Goal: Task Accomplishment & Management: Find specific page/section

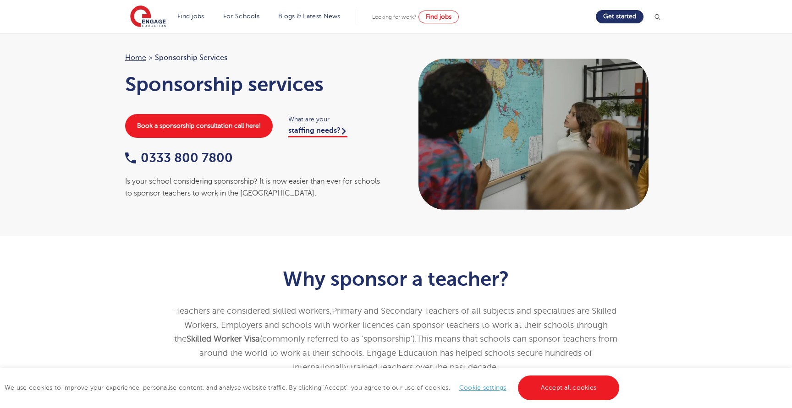
click at [168, 181] on div "Is your school considering sponsorship? It is now easier than ever for schools …" at bounding box center [256, 187] width 262 height 24
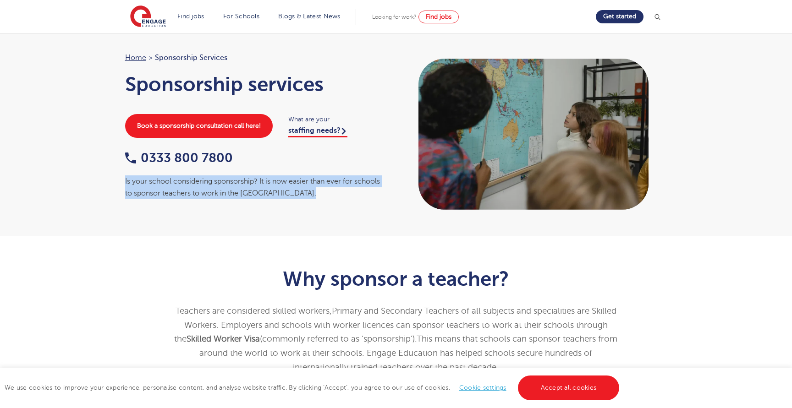
click at [168, 176] on div "Is your school considering sponsorship? It is now easier than ever for schools …" at bounding box center [256, 187] width 262 height 24
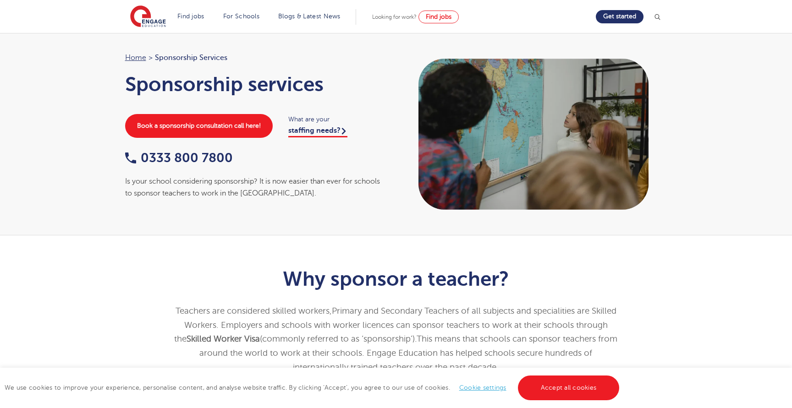
click at [168, 180] on div "Is your school considering sponsorship? It is now easier than ever for schools …" at bounding box center [256, 187] width 262 height 24
click at [161, 181] on div "Is your school considering sponsorship? It is now easier than ever for schools …" at bounding box center [256, 187] width 262 height 24
click at [161, 184] on div "Is your school considering sponsorship? It is now easier than ever for schools …" at bounding box center [256, 187] width 262 height 24
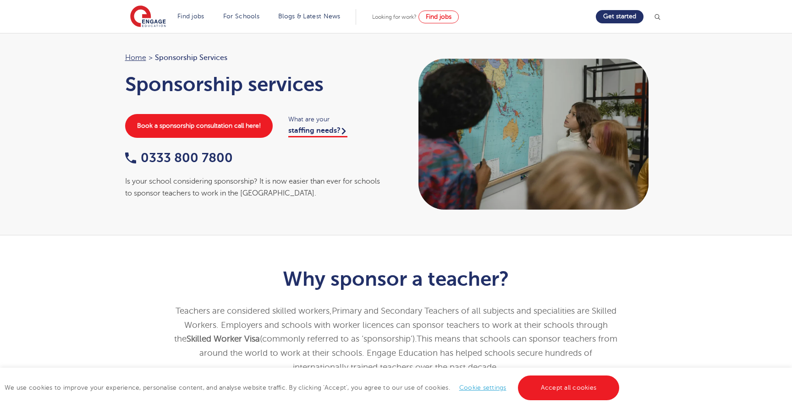
click at [161, 184] on div "Is your school considering sponsorship? It is now easier than ever for schools …" at bounding box center [256, 187] width 262 height 24
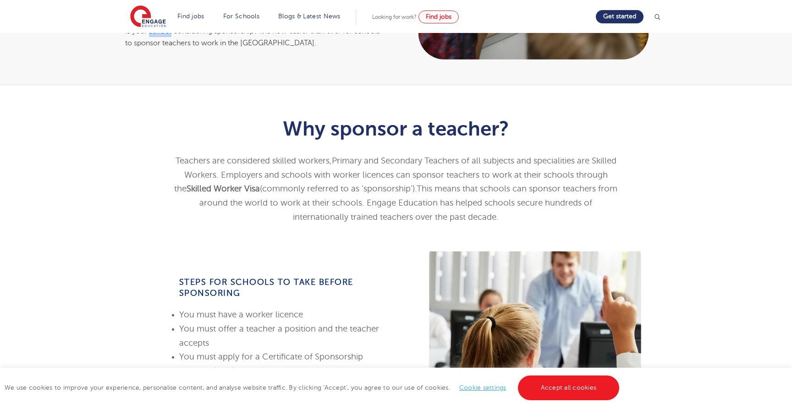
click at [213, 171] on span "Primary and Secondary Teachers of all subjects and specialities are Skilled Wor…" at bounding box center [400, 167] width 432 height 23
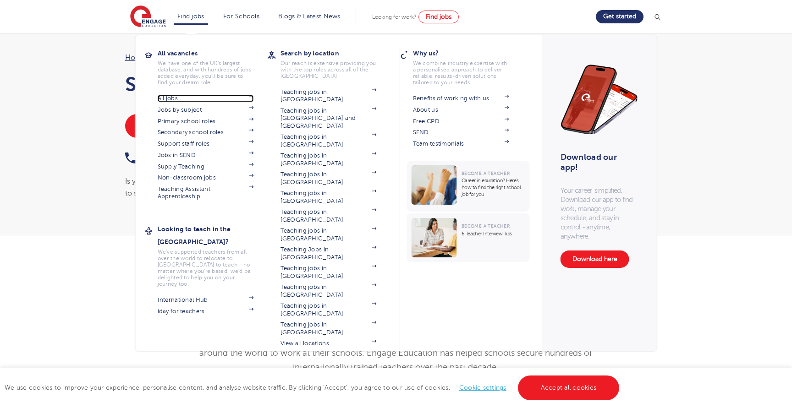
click at [178, 99] on link "All jobs" at bounding box center [206, 98] width 96 height 7
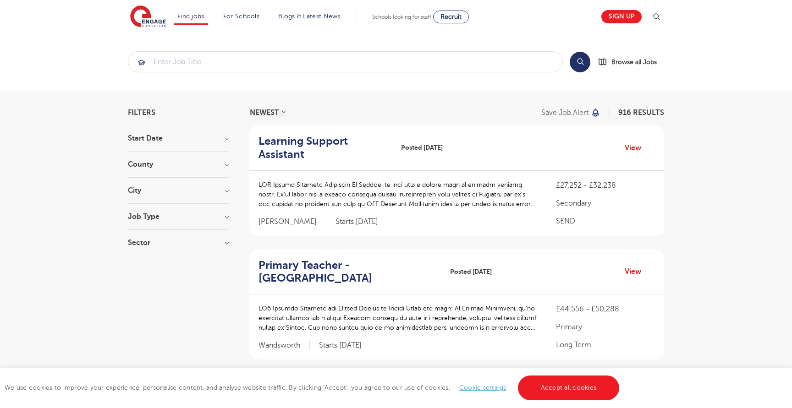
click at [168, 217] on h3 "Job Type" at bounding box center [178, 216] width 101 height 7
click at [154, 219] on h3 "Job Type" at bounding box center [178, 216] width 101 height 7
click at [149, 215] on h3 "Job Type" at bounding box center [178, 216] width 101 height 7
click at [152, 248] on div "Sector Long Term 412 Short Term 155 Primary 140 Secondary 100 Perm 73 Show more" at bounding box center [178, 247] width 101 height 16
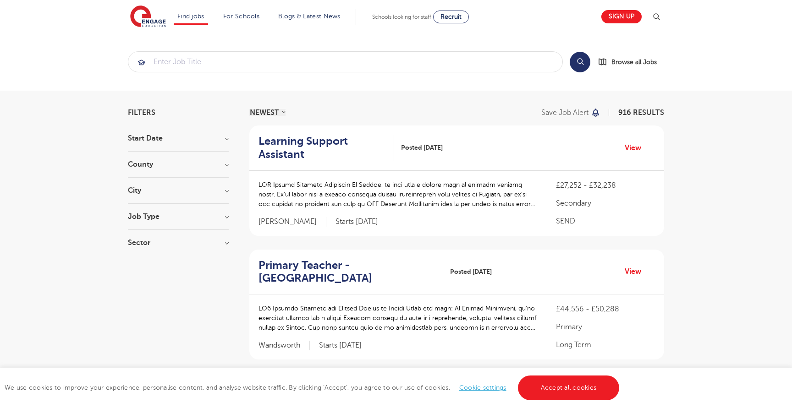
click at [151, 244] on h3 "Sector" at bounding box center [178, 242] width 101 height 7
click at [140, 335] on button "Show more" at bounding box center [147, 333] width 39 height 8
click at [155, 161] on h3 "County" at bounding box center [178, 164] width 101 height 7
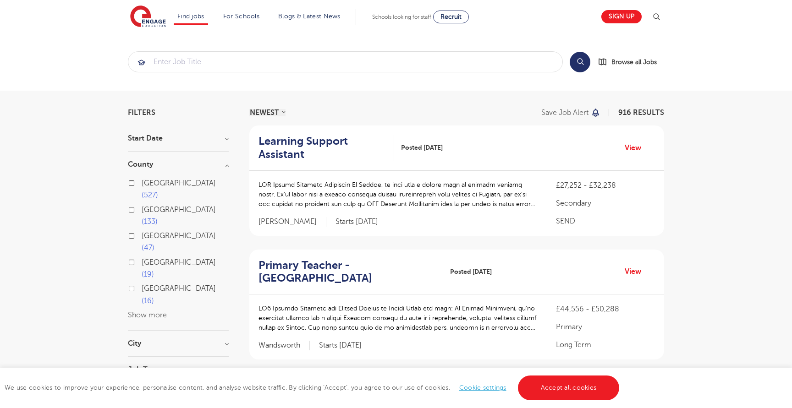
click at [134, 311] on button "Show more" at bounding box center [147, 315] width 39 height 8
click at [313, 147] on h2 "Learning Support Assistant" at bounding box center [322, 148] width 128 height 27
click at [280, 59] on input "search" at bounding box center [345, 62] width 434 height 20
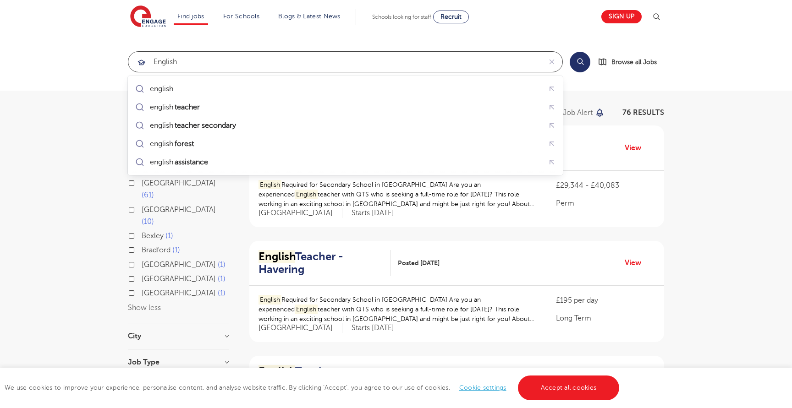
type input "english"
click button "Submit" at bounding box center [0, 0] width 0 height 0
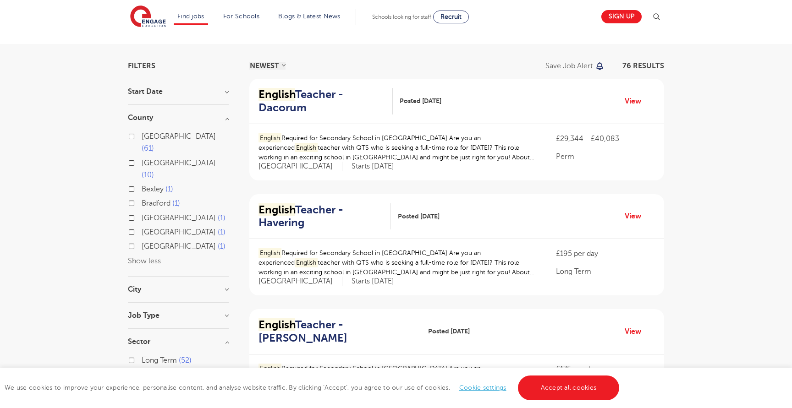
scroll to position [47, 0]
click at [289, 149] on p "English Required for Secondary School in Hertfordshire Are you an experienced E…" at bounding box center [397, 147] width 279 height 29
click at [290, 146] on p "English Required for Secondary School in Hertfordshire Are you an experienced E…" at bounding box center [397, 147] width 279 height 29
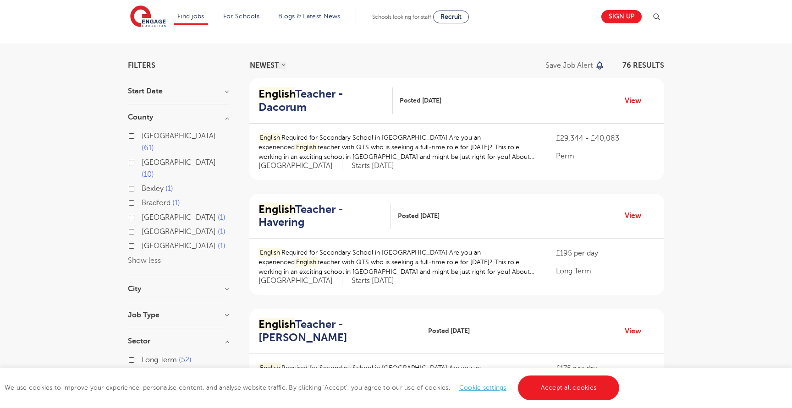
click at [290, 146] on p "English Required for Secondary School in Hertfordshire Are you an experienced E…" at bounding box center [397, 147] width 279 height 29
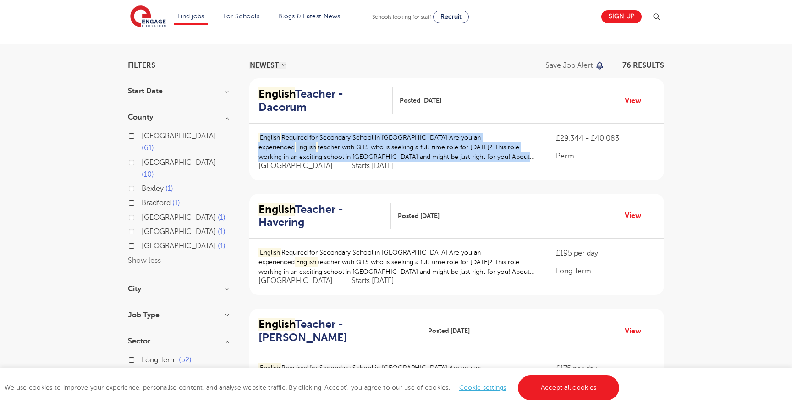
click at [290, 146] on p "English Required for Secondary School in Hertfordshire Are you an experienced E…" at bounding box center [397, 147] width 279 height 29
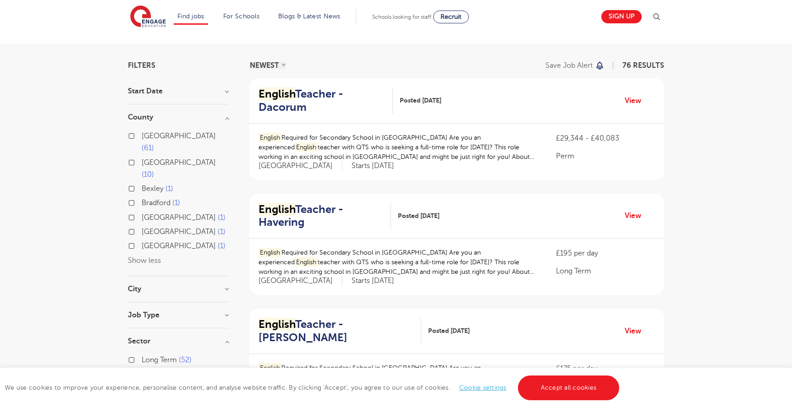
click at [290, 146] on p "English Required for Secondary School in Hertfordshire Are you an experienced E…" at bounding box center [397, 147] width 279 height 29
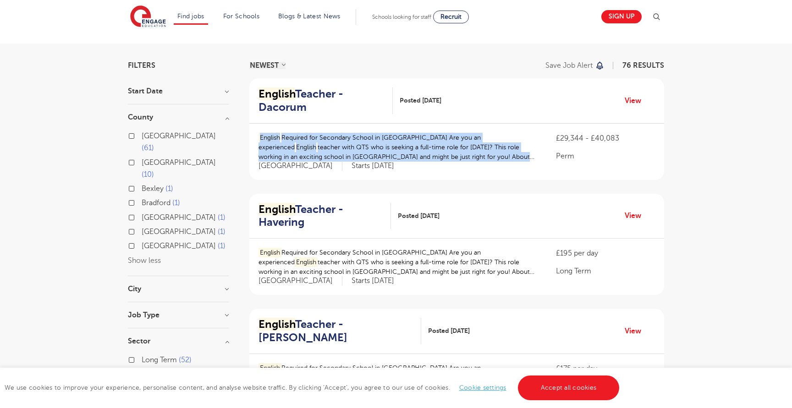
click at [290, 146] on p "English Required for Secondary School in Hertfordshire Are you an experienced E…" at bounding box center [397, 147] width 279 height 29
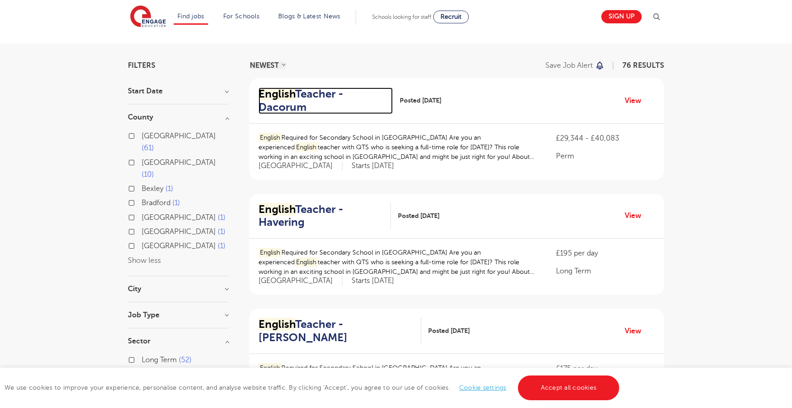
click at [279, 98] on mark "English" at bounding box center [276, 94] width 37 height 13
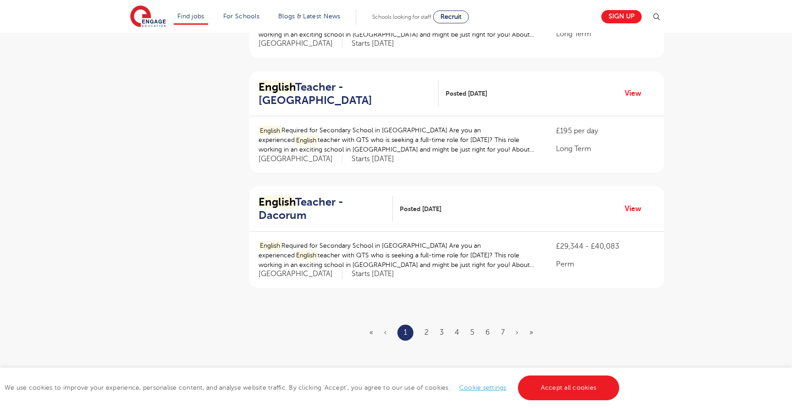
scroll to position [985, 0]
click at [287, 203] on h2 "English Teacher - Dacorum" at bounding box center [321, 208] width 127 height 27
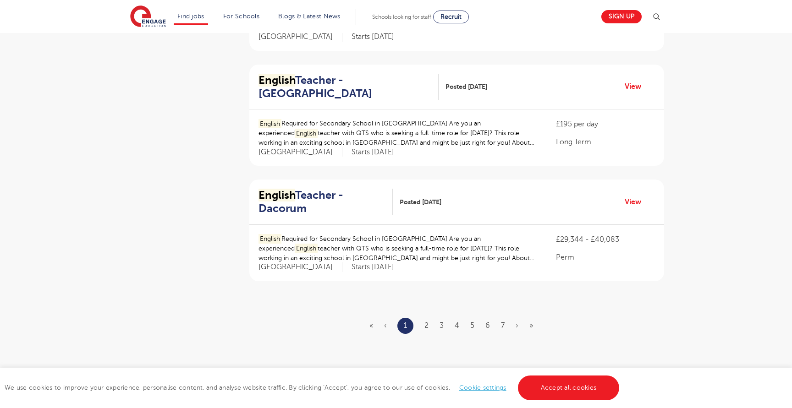
scroll to position [996, 0]
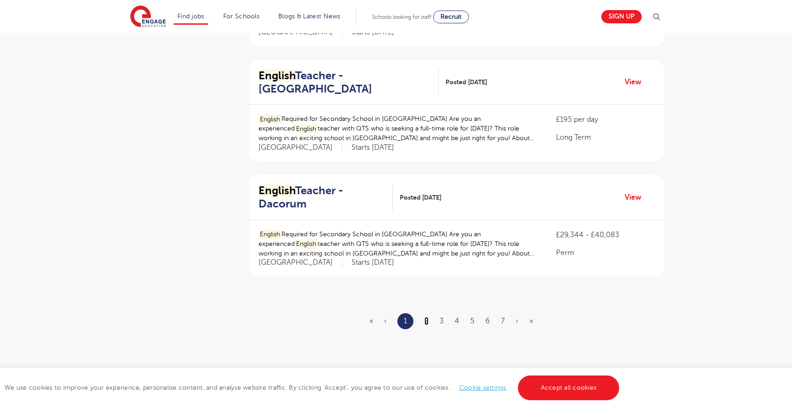
click at [427, 317] on link "2" at bounding box center [426, 321] width 4 height 8
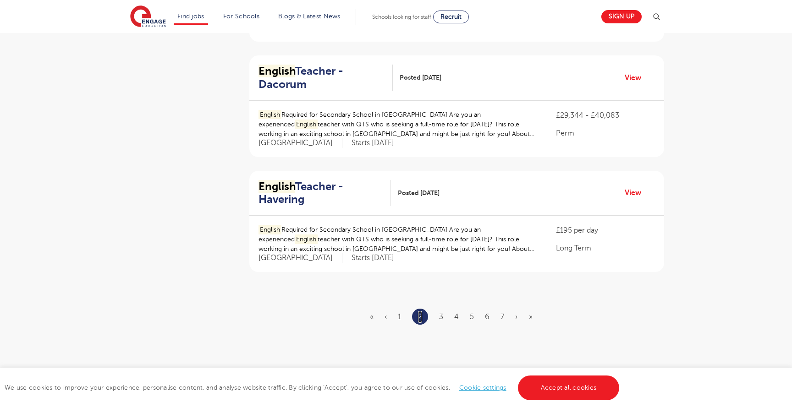
scroll to position [0, 0]
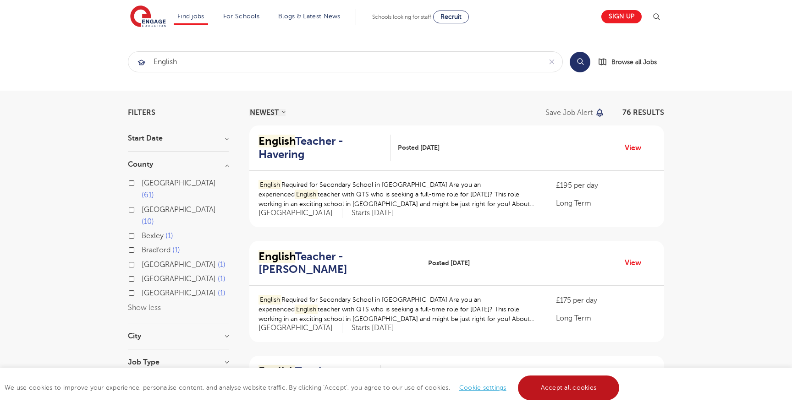
click at [569, 386] on link "Accept all cookies" at bounding box center [569, 388] width 102 height 25
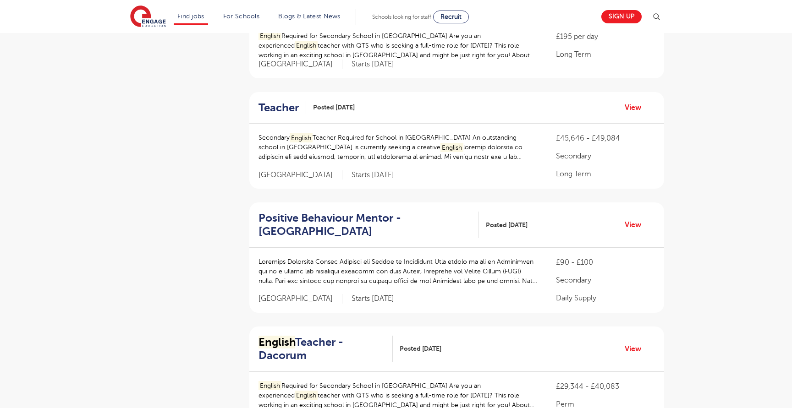
scroll to position [724, 0]
click at [280, 102] on h2 "Teacher" at bounding box center [278, 108] width 40 height 13
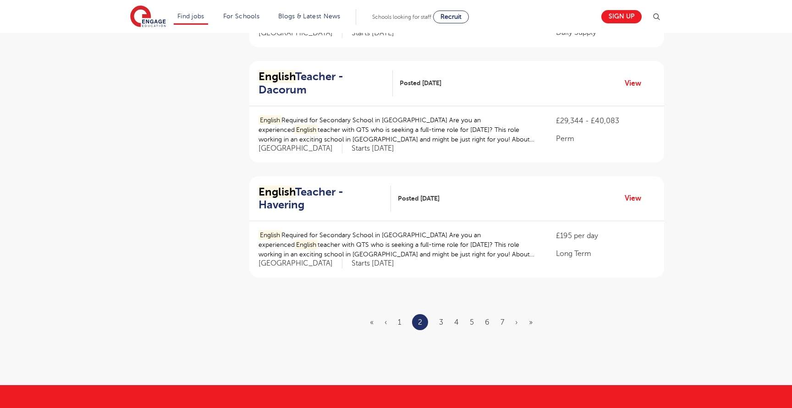
scroll to position [1029, 0]
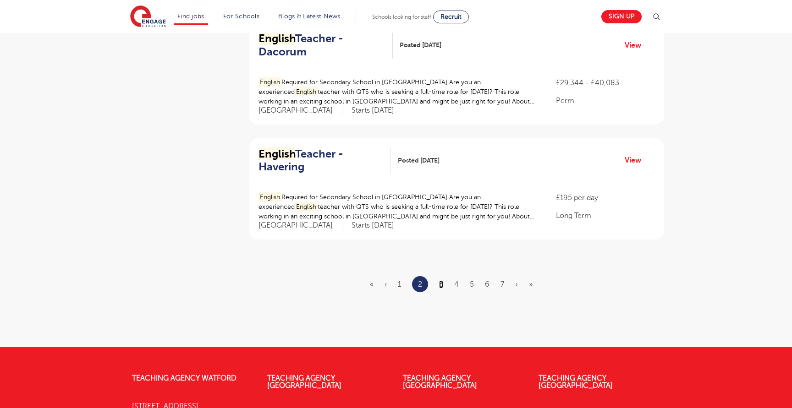
click at [443, 280] on link "3" at bounding box center [441, 284] width 4 height 8
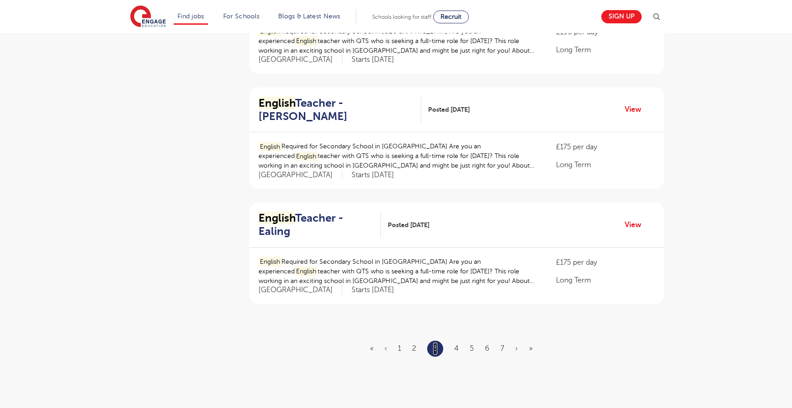
scroll to position [961, 0]
click at [459, 340] on ul "« ‹ 1 2 3 4 5 6 7 › »" at bounding box center [457, 348] width 174 height 16
click at [457, 344] on link "4" at bounding box center [456, 348] width 5 height 8
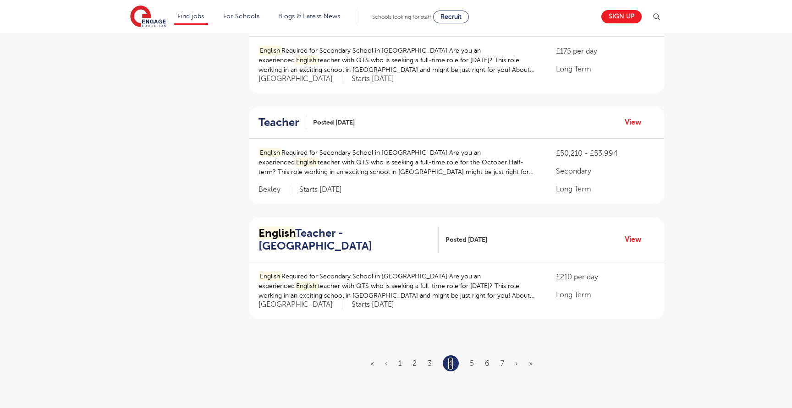
scroll to position [946, 0]
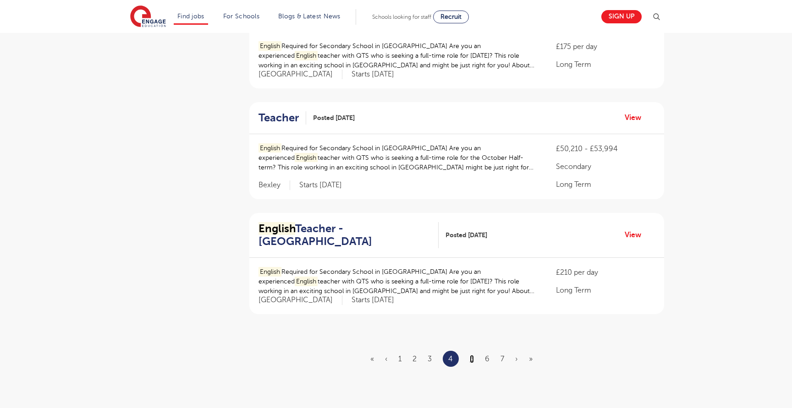
click at [472, 355] on link "5" at bounding box center [472, 359] width 4 height 8
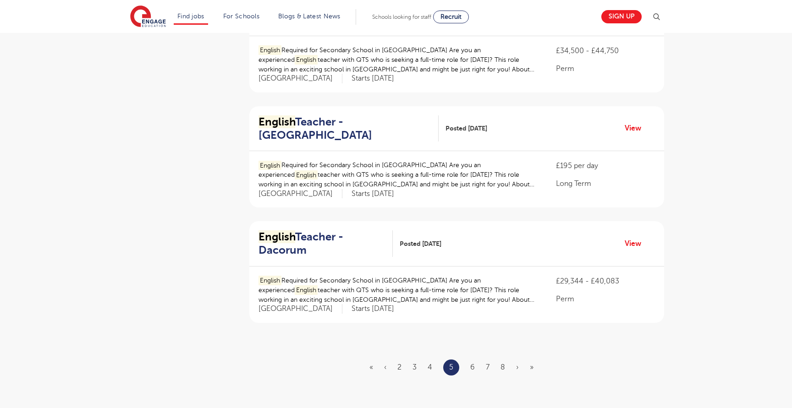
scroll to position [943, 0]
click at [472, 362] on link "6" at bounding box center [472, 366] width 5 height 8
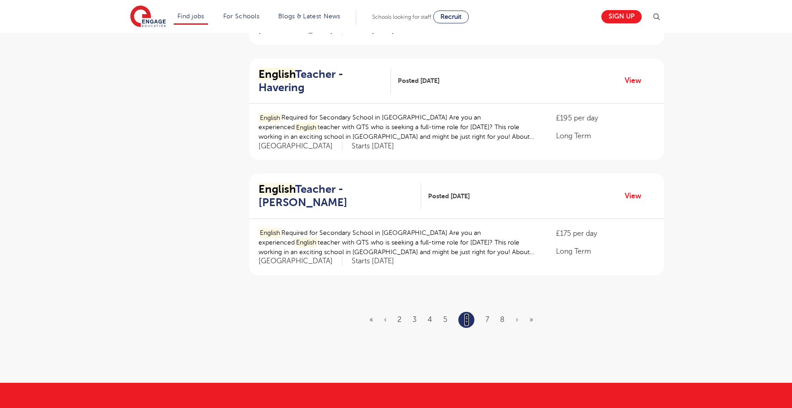
scroll to position [991, 0]
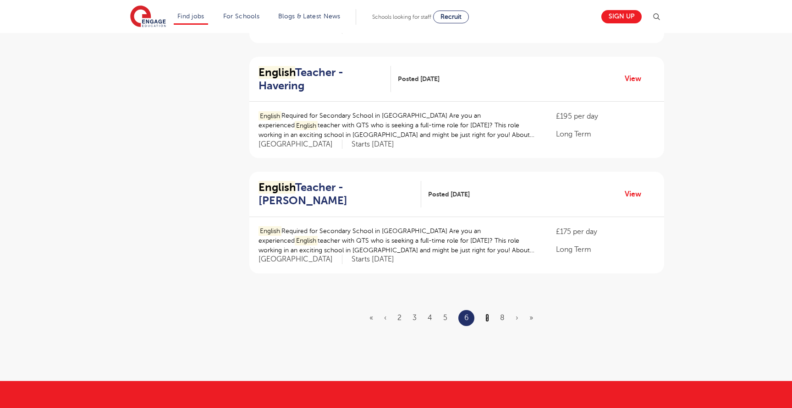
click at [488, 314] on link "7" at bounding box center [487, 318] width 4 height 8
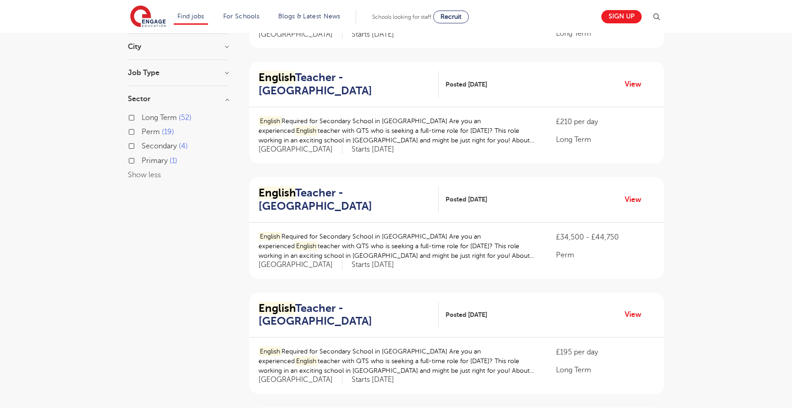
scroll to position [290, 0]
click at [348, 186] on h2 "English Teacher - Waltham Forest" at bounding box center [344, 199] width 173 height 27
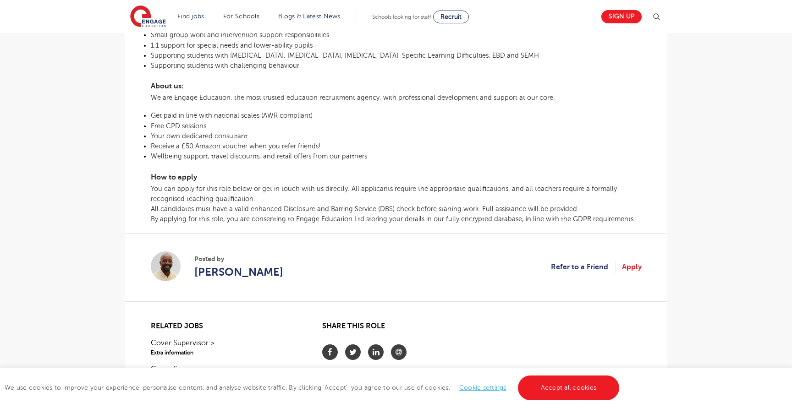
scroll to position [423, 0]
click at [311, 208] on span "All candidates must have a valid enhanced Disclosure and Barring Service (DBS) …" at bounding box center [365, 207] width 428 height 7
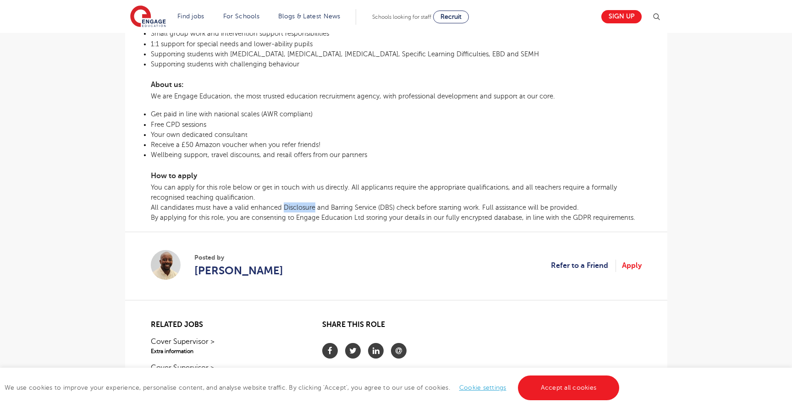
click at [311, 208] on span "All candidates must have a valid enhanced Disclosure and Barring Service (DBS) …" at bounding box center [365, 207] width 428 height 7
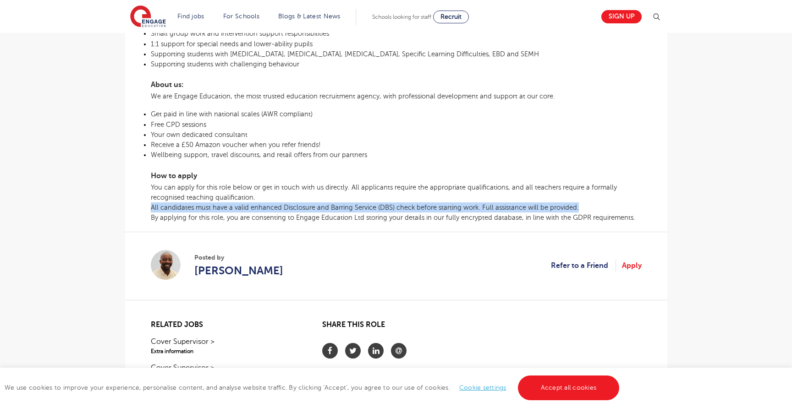
click at [311, 208] on span "All candidates must have a valid enhanced Disclosure and Barring Service (DBS) …" at bounding box center [365, 207] width 428 height 7
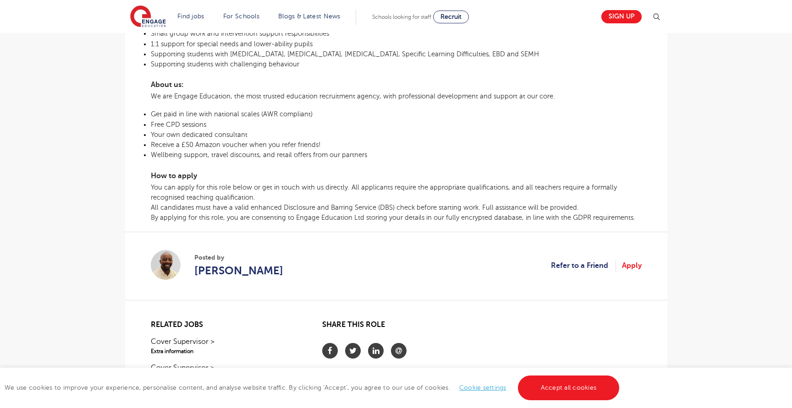
click at [311, 208] on span "All candidates must have a valid enhanced Disclosure and Barring Service (DBS) …" at bounding box center [365, 207] width 428 height 7
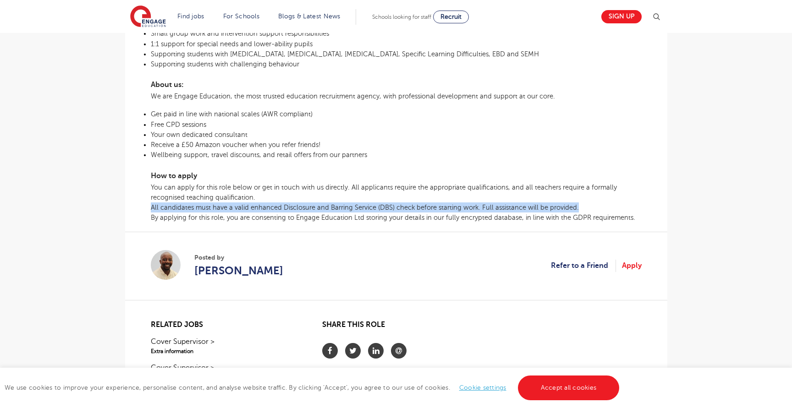
click at [311, 208] on span "All candidates must have a valid enhanced Disclosure and Barring Service (DBS) …" at bounding box center [365, 207] width 428 height 7
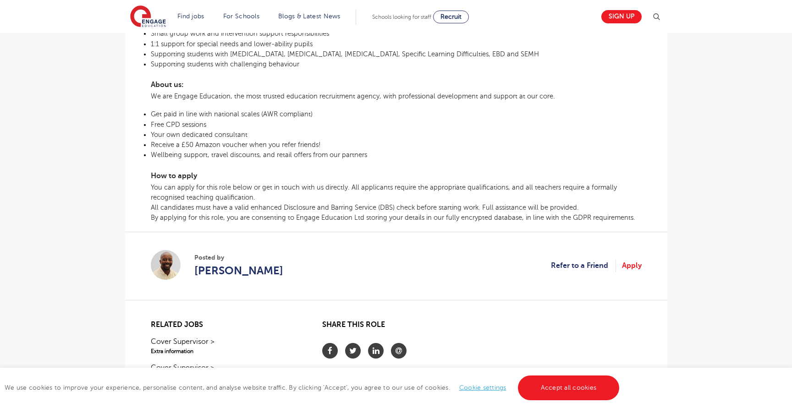
click at [311, 208] on span "All candidates must have a valid enhanced Disclosure and Barring Service (DBS) …" at bounding box center [365, 207] width 428 height 7
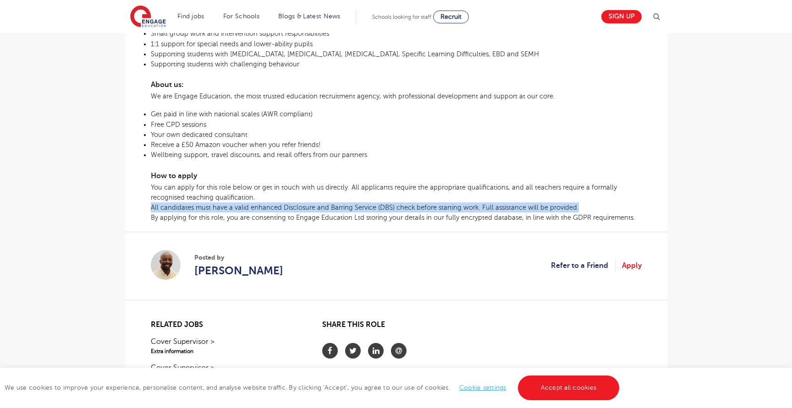
click at [311, 208] on span "All candidates must have a valid enhanced Disclosure and Barring Service (DBS) …" at bounding box center [365, 207] width 428 height 7
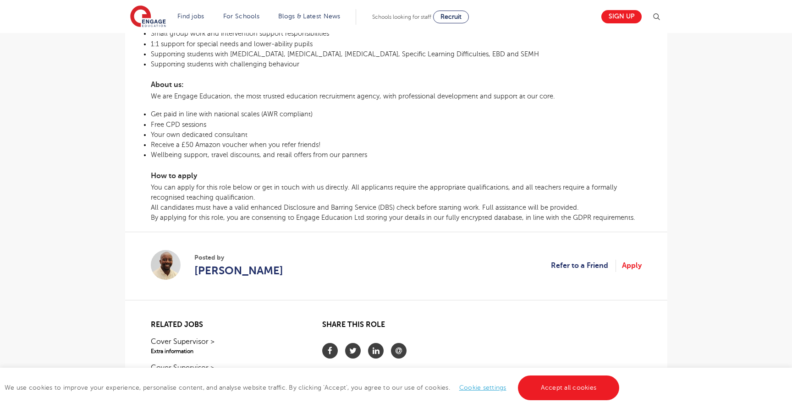
click at [311, 208] on span "All candidates must have a valid enhanced Disclosure and Barring Service (DBS) …" at bounding box center [365, 207] width 428 height 7
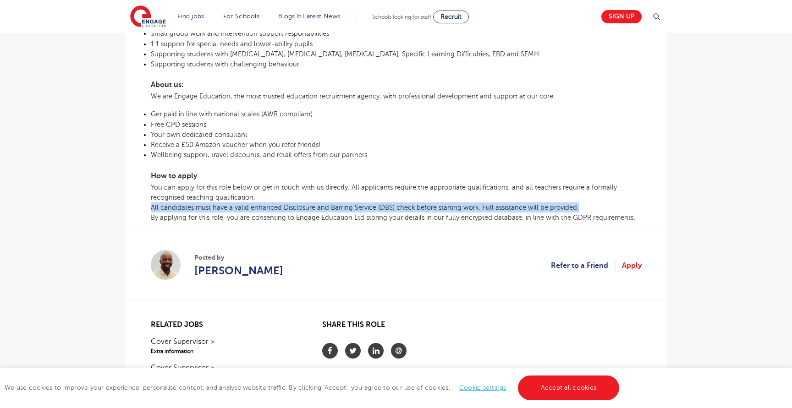
click at [311, 208] on span "All candidates must have a valid enhanced Disclosure and Barring Service (DBS) …" at bounding box center [365, 207] width 428 height 7
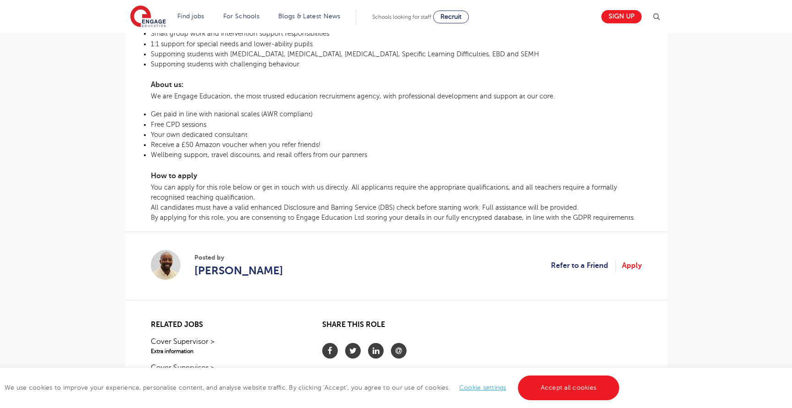
click at [311, 208] on span "All candidates must have a valid enhanced Disclosure and Barring Service (DBS) …" at bounding box center [365, 207] width 428 height 7
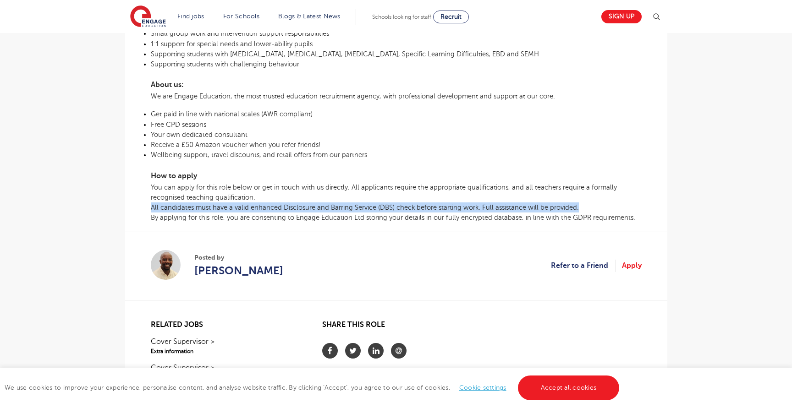
click at [311, 208] on span "All candidates must have a valid enhanced Disclosure and Barring Service (DBS) …" at bounding box center [365, 207] width 428 height 7
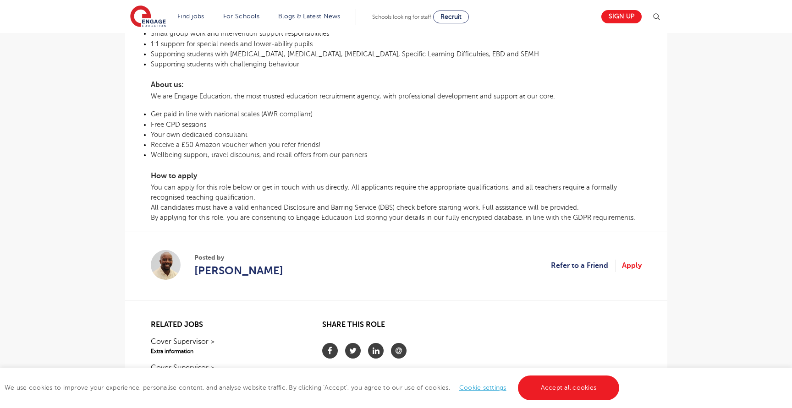
click at [311, 208] on span "All candidates must have a valid enhanced Disclosure and Barring Service (DBS) …" at bounding box center [365, 207] width 428 height 7
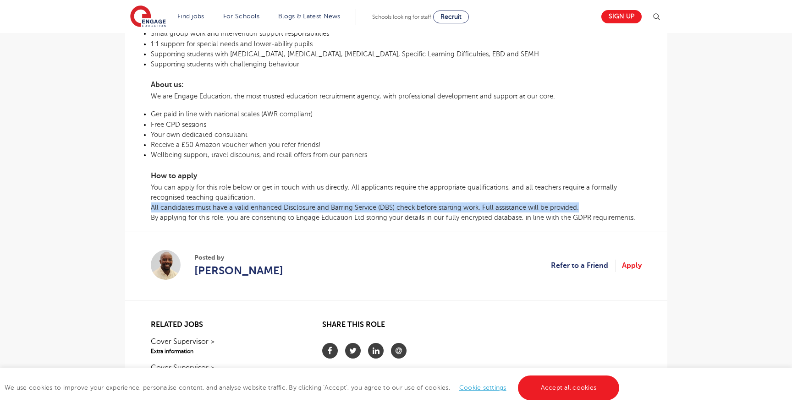
click at [311, 208] on span "All candidates must have a valid enhanced Disclosure and Barring Service (DBS) …" at bounding box center [365, 207] width 428 height 7
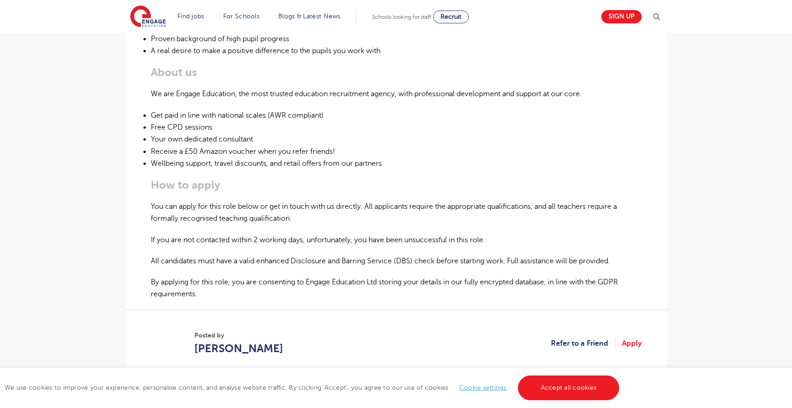
scroll to position [454, 0]
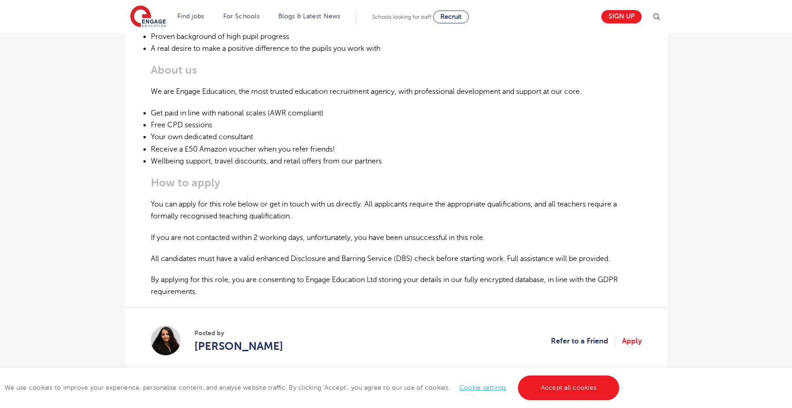
click at [292, 237] on p "If you are not contacted within 2 working days, unfortunately, you have been un…" at bounding box center [396, 238] width 491 height 12
click at [295, 238] on p "If you are not contacted within 2 working days, unfortunately, you have been un…" at bounding box center [396, 238] width 491 height 12
click at [294, 238] on p "If you are not contacted within 2 working days, unfortunately, you have been un…" at bounding box center [396, 238] width 491 height 12
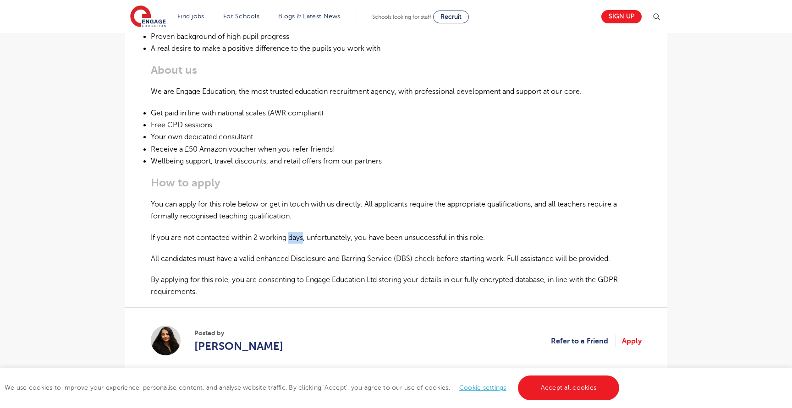
click at [294, 238] on p "If you are not contacted within 2 working days, unfortunately, you have been un…" at bounding box center [396, 238] width 491 height 12
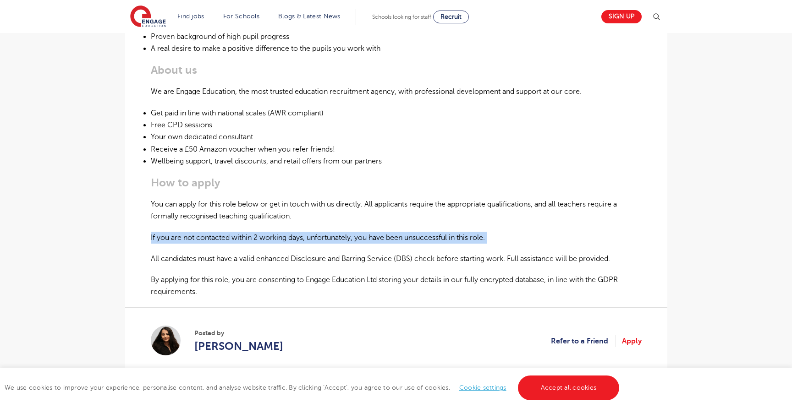
click at [294, 238] on p "If you are not contacted within 2 working days, unfortunately, you have been un…" at bounding box center [396, 238] width 491 height 12
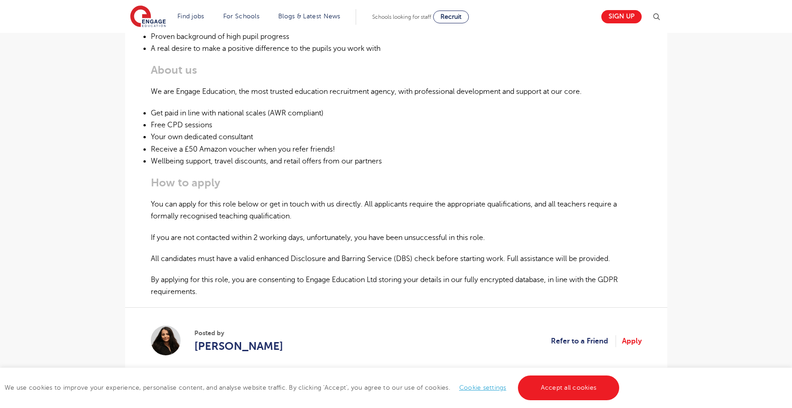
click at [294, 238] on p "If you are not contacted within 2 working days, unfortunately, you have been un…" at bounding box center [396, 238] width 491 height 12
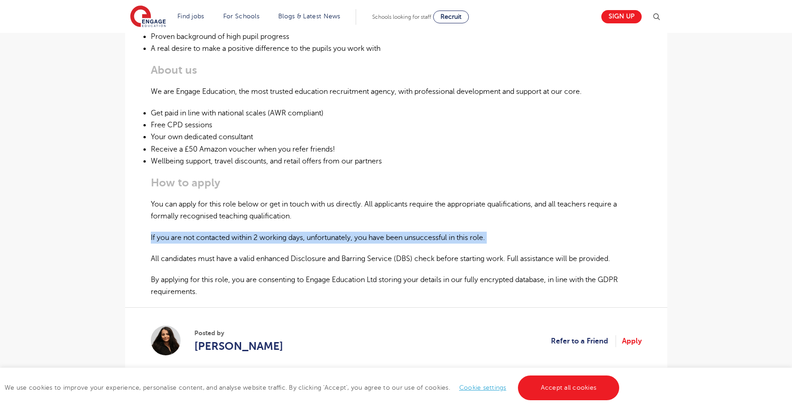
click at [294, 238] on p "If you are not contacted within 2 working days, unfortunately, you have been un…" at bounding box center [396, 238] width 491 height 12
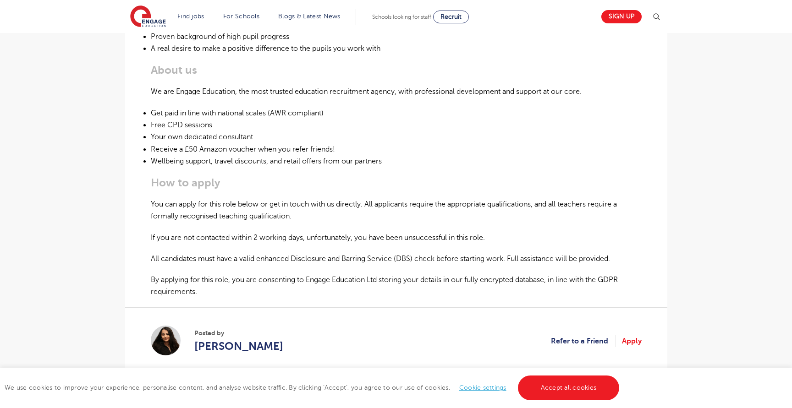
click at [294, 238] on p "If you are not contacted within 2 working days, unfortunately, you have been un…" at bounding box center [396, 238] width 491 height 12
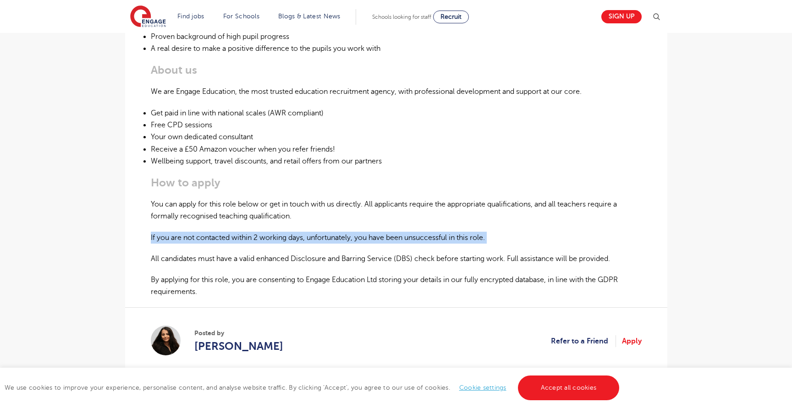
click at [294, 238] on p "If you are not contacted within 2 working days, unfortunately, you have been un…" at bounding box center [396, 238] width 491 height 12
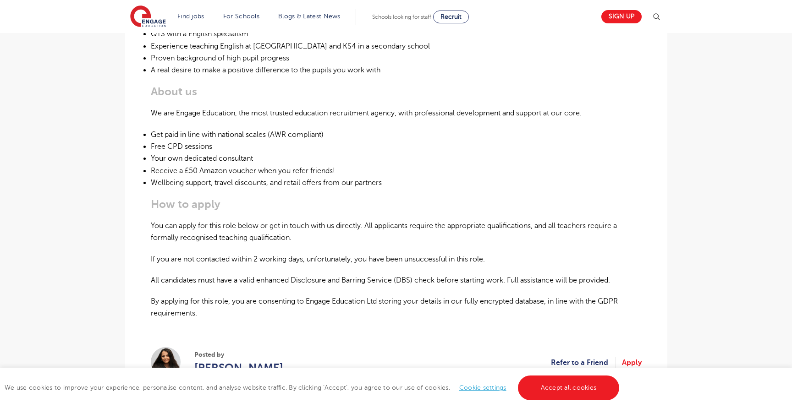
scroll to position [440, 0]
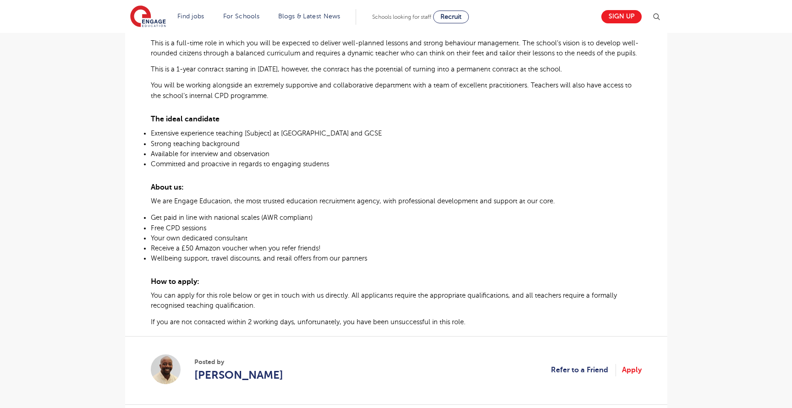
scroll to position [329, 0]
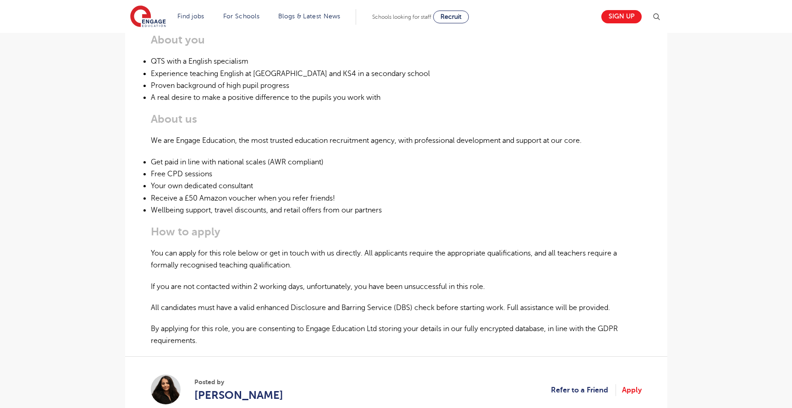
scroll to position [410, 0]
